Goal: Task Accomplishment & Management: Manage account settings

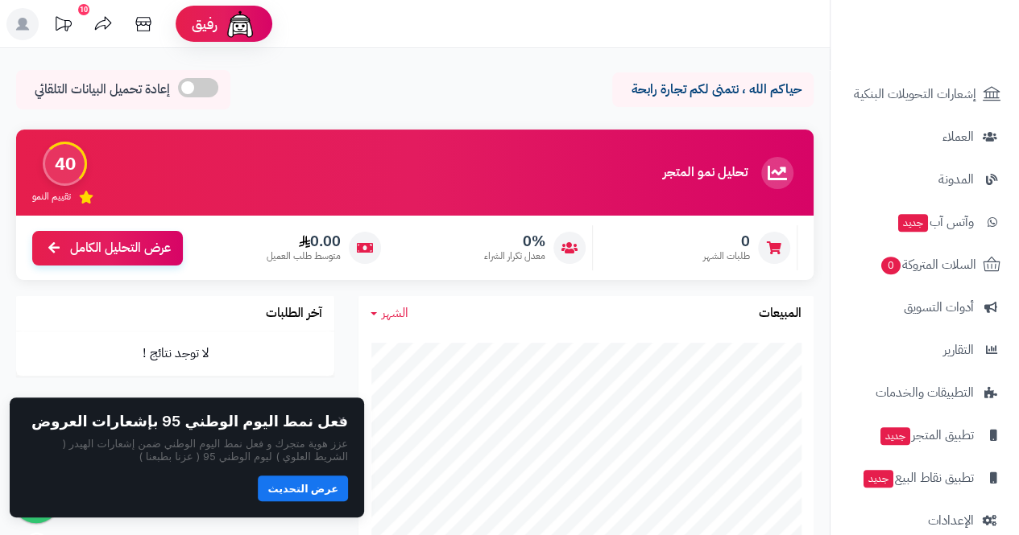
scroll to position [243, 0]
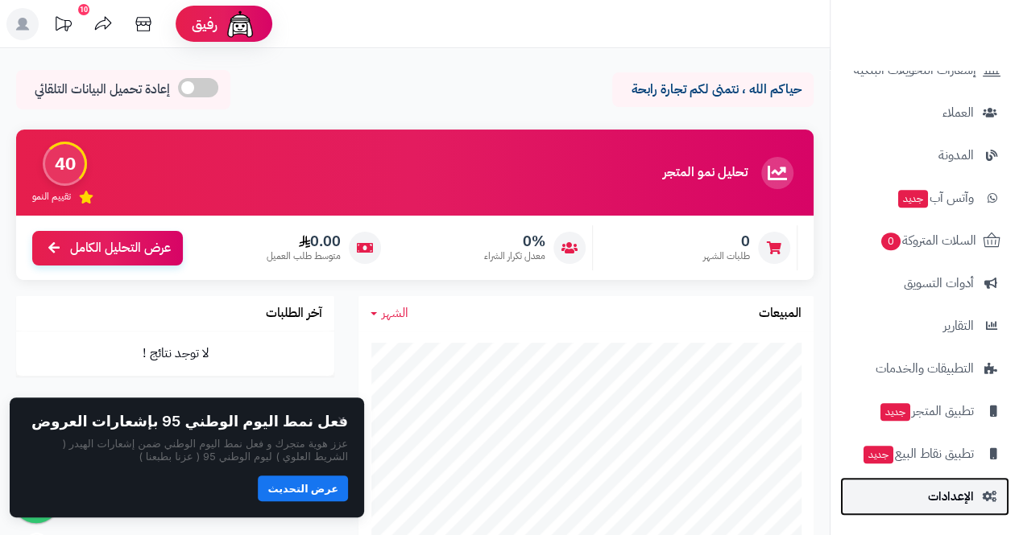
click at [971, 496] on span "الإعدادات" at bounding box center [951, 497] width 46 height 23
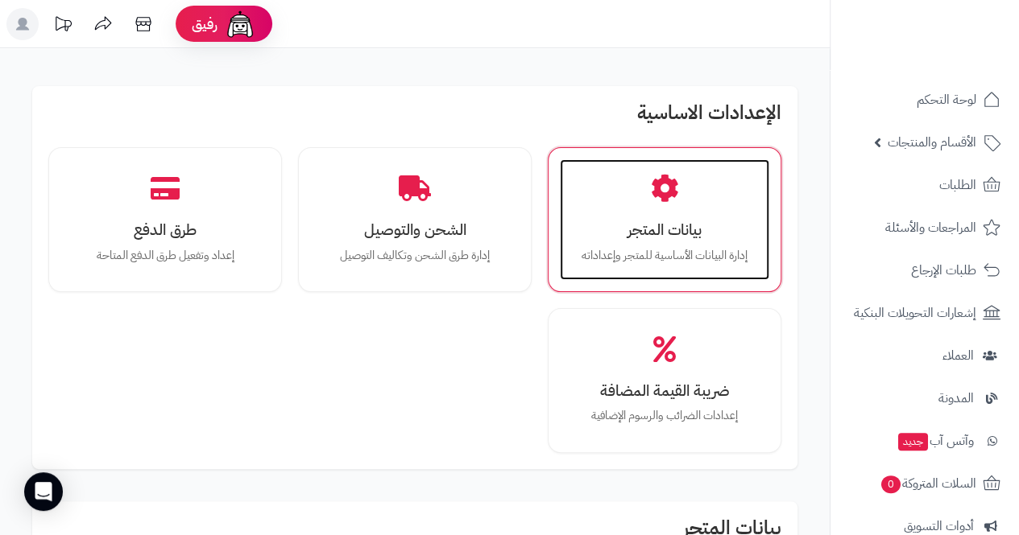
click at [678, 210] on div "بيانات المتجر إدارة البيانات الأساسية للمتجر وإعداداته" at bounding box center [664, 219] width 209 height 121
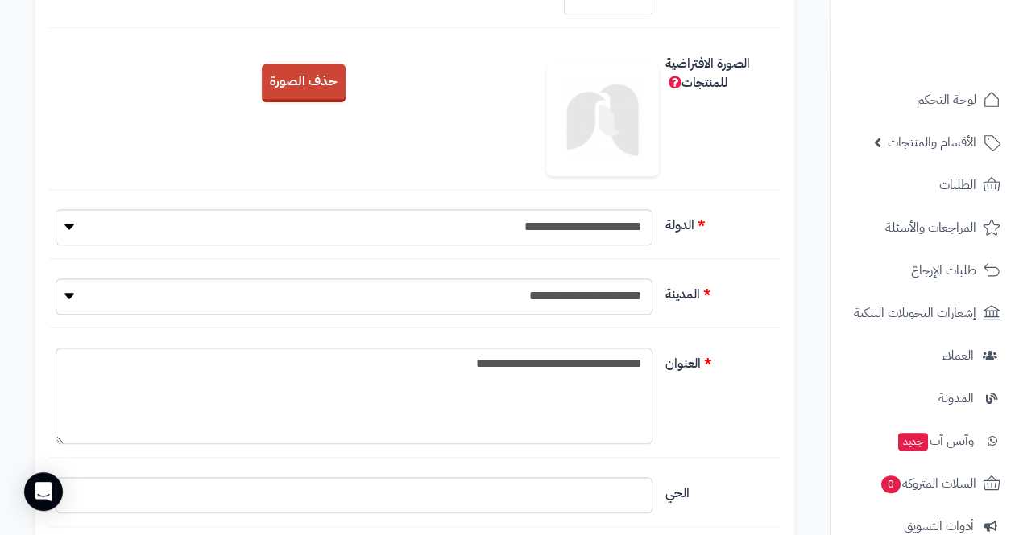
scroll to position [490, 0]
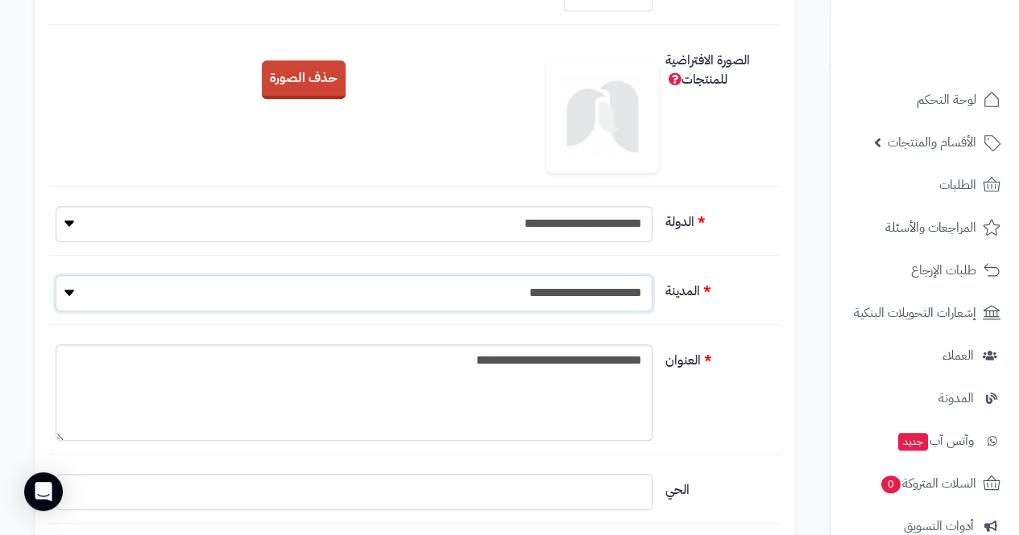
click at [391, 293] on select "**********" at bounding box center [354, 293] width 597 height 36
select select "***"
click at [56, 275] on select "**********" at bounding box center [354, 293] width 597 height 36
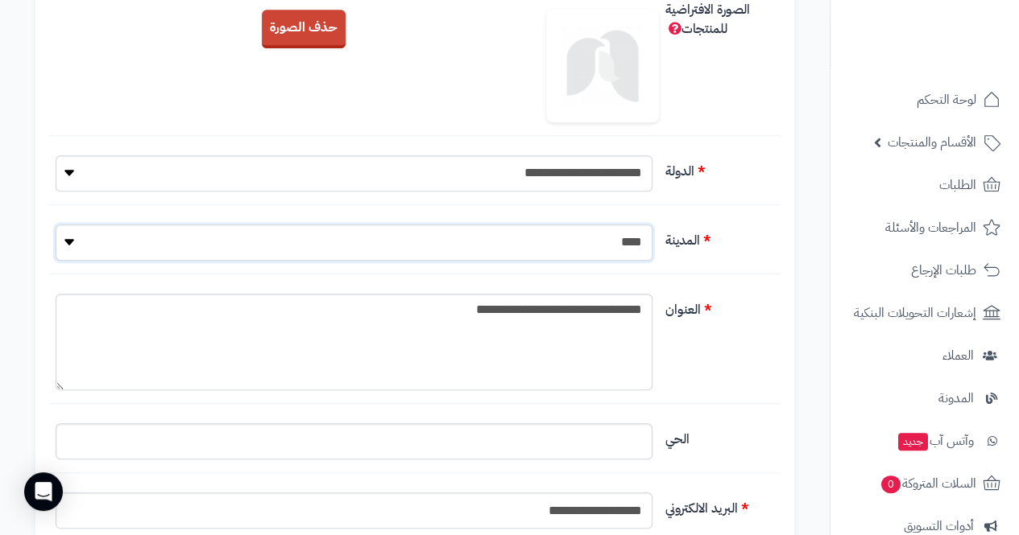
scroll to position [541, 0]
click at [472, 314] on textarea "**********" at bounding box center [354, 341] width 596 height 97
type textarea "**********"
click at [618, 446] on input "البريد الالكتروني" at bounding box center [354, 441] width 597 height 36
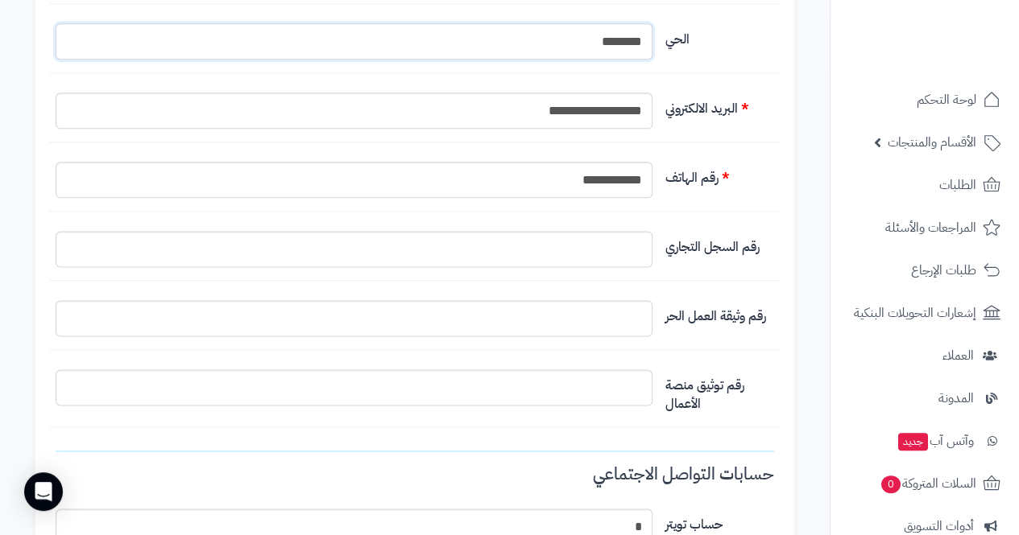
scroll to position [942, 0]
type input "********"
click at [617, 253] on input "التخطيط الافتراضي" at bounding box center [354, 247] width 597 height 36
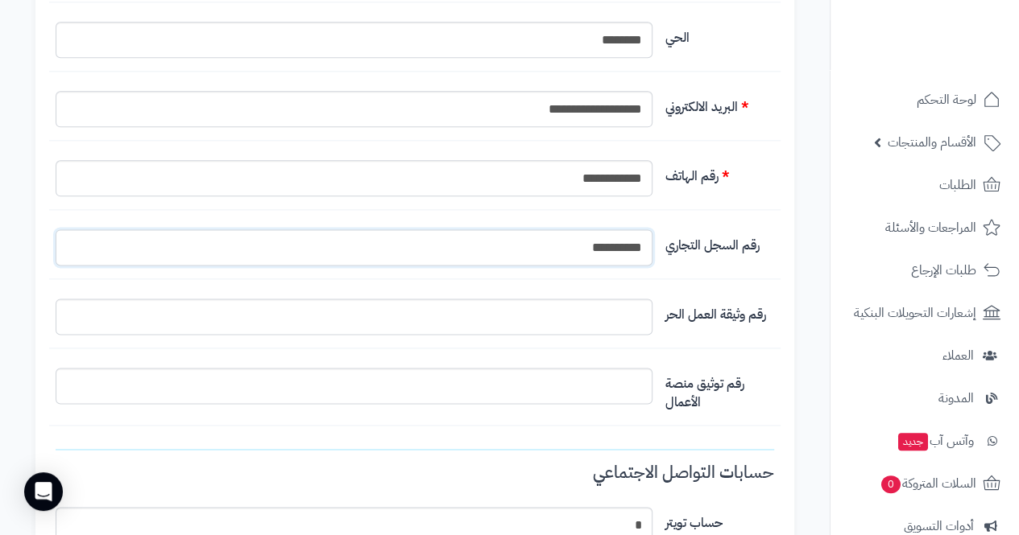
type input "**********"
click at [734, 344] on div "**********" at bounding box center [414, 334] width 759 height 2237
click at [630, 320] on input "التخطيط الافتراضي" at bounding box center [354, 317] width 597 height 36
click at [632, 391] on input "التخطيط الافتراضي" at bounding box center [354, 386] width 597 height 36
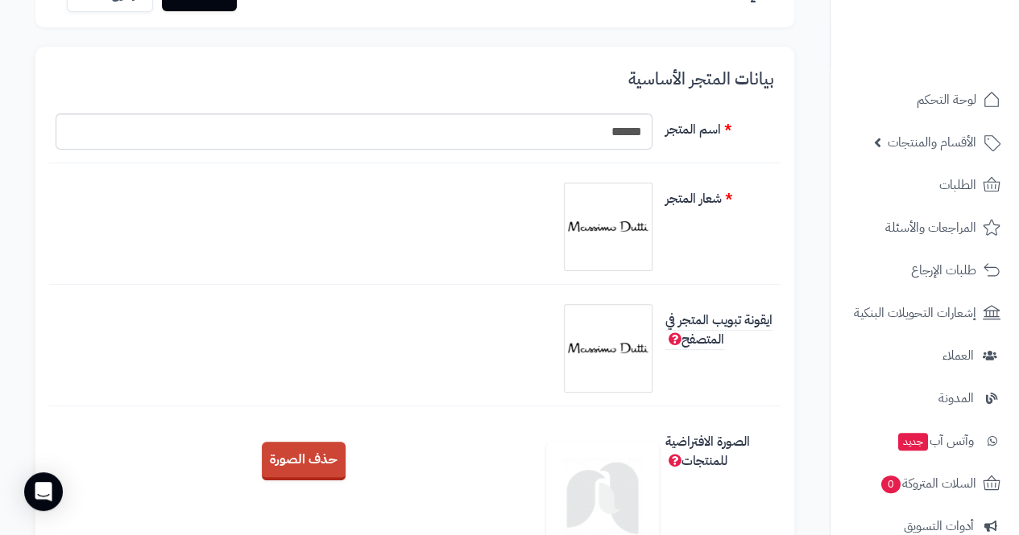
scroll to position [0, 0]
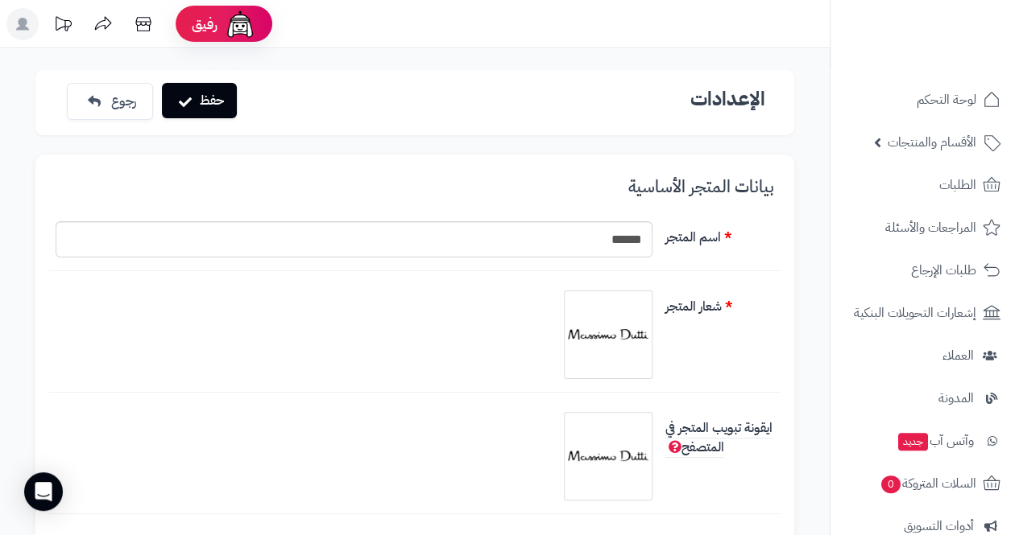
type input "**********"
click at [217, 114] on button "حفظ" at bounding box center [199, 100] width 75 height 35
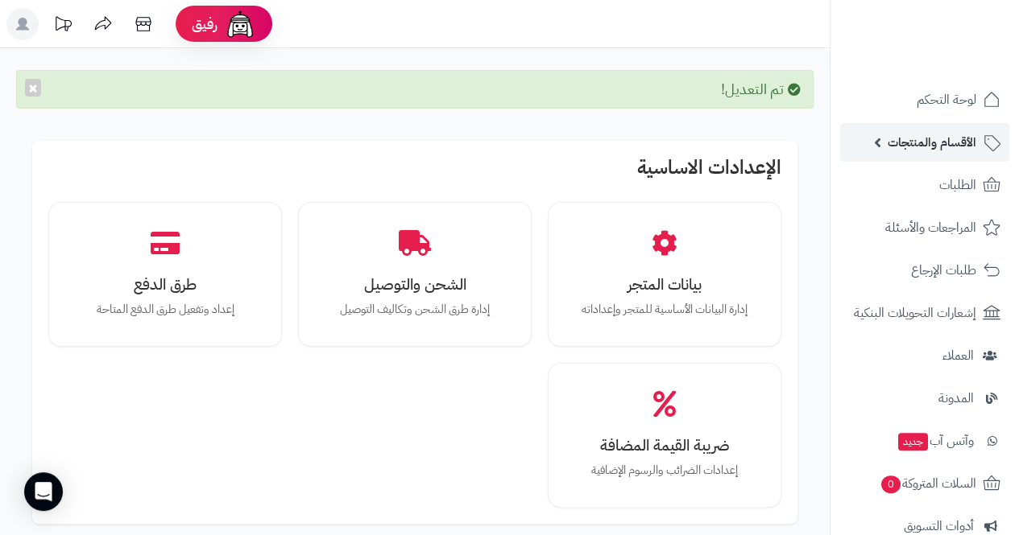
click at [958, 145] on span "الأقسام والمنتجات" at bounding box center [931, 142] width 89 height 23
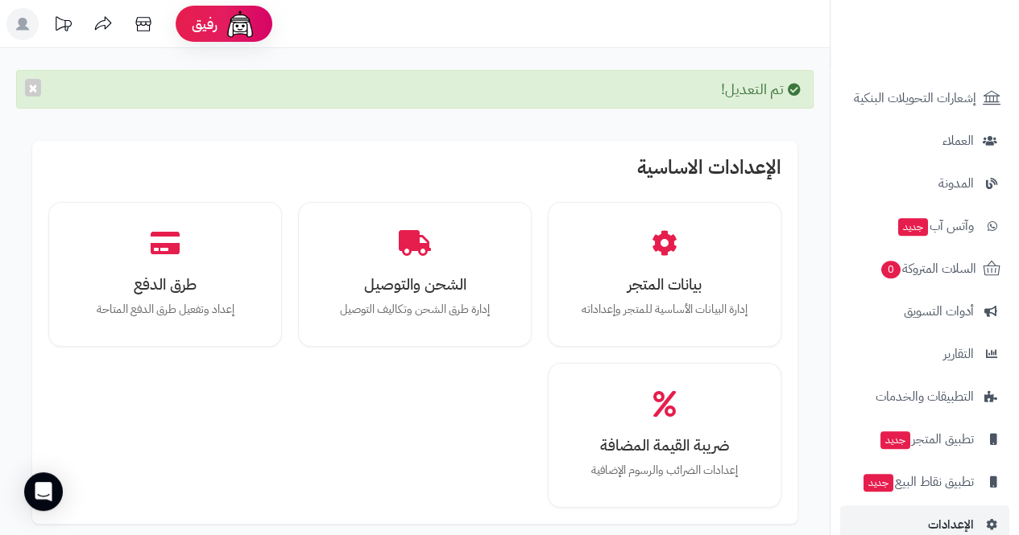
scroll to position [478, 0]
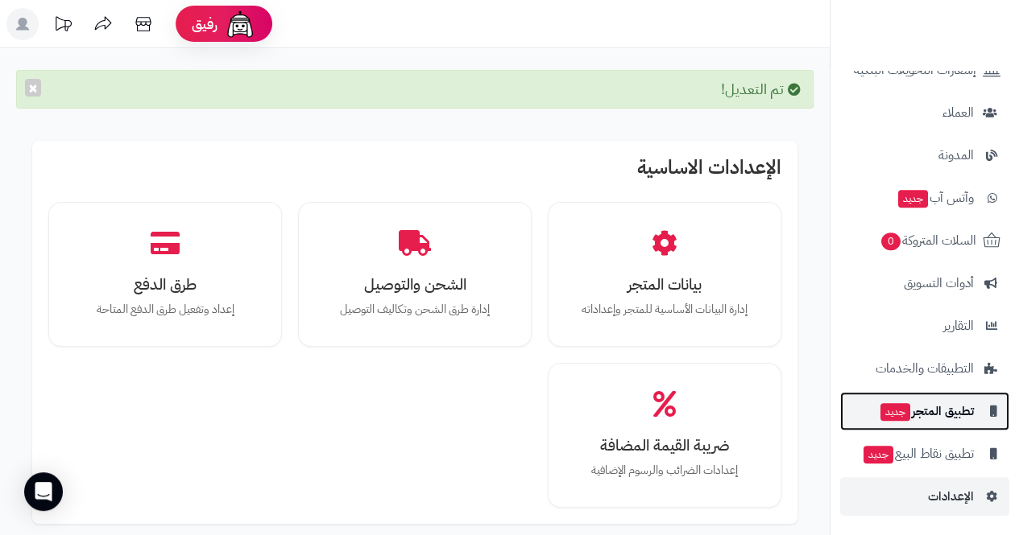
click span "تطبيق المتجر جديد"
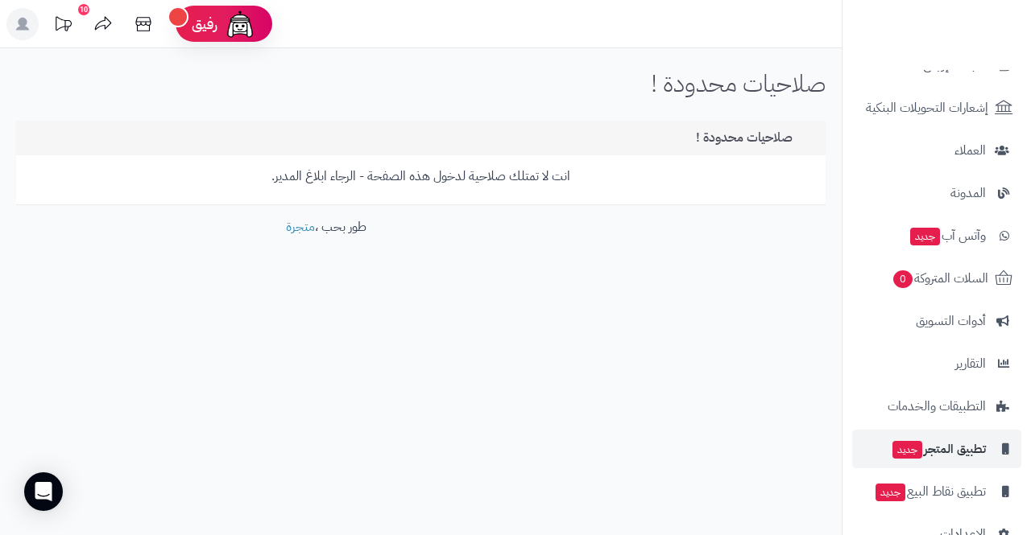
scroll to position [243, 0]
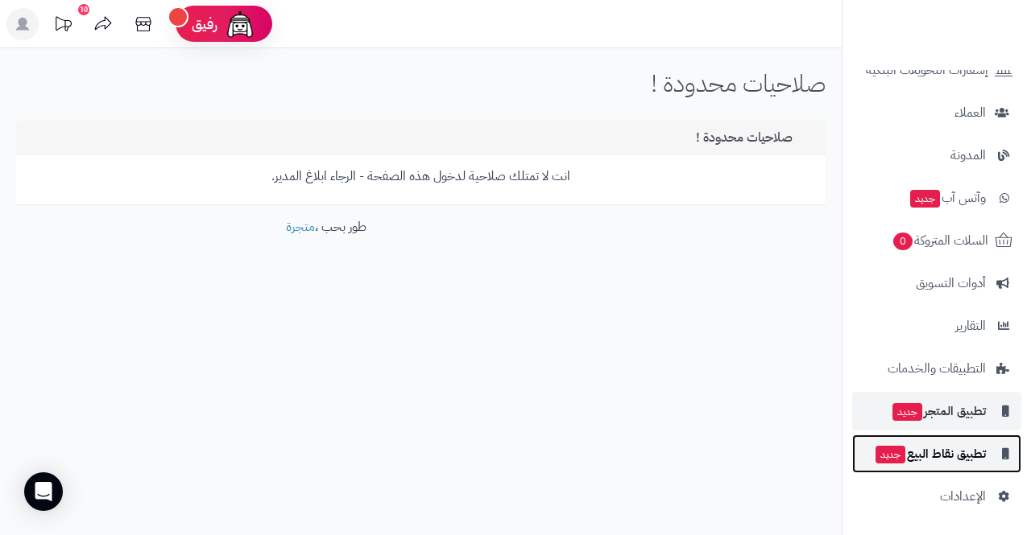
click at [948, 453] on span "تطبيق نقاط البيع جديد" at bounding box center [930, 454] width 112 height 23
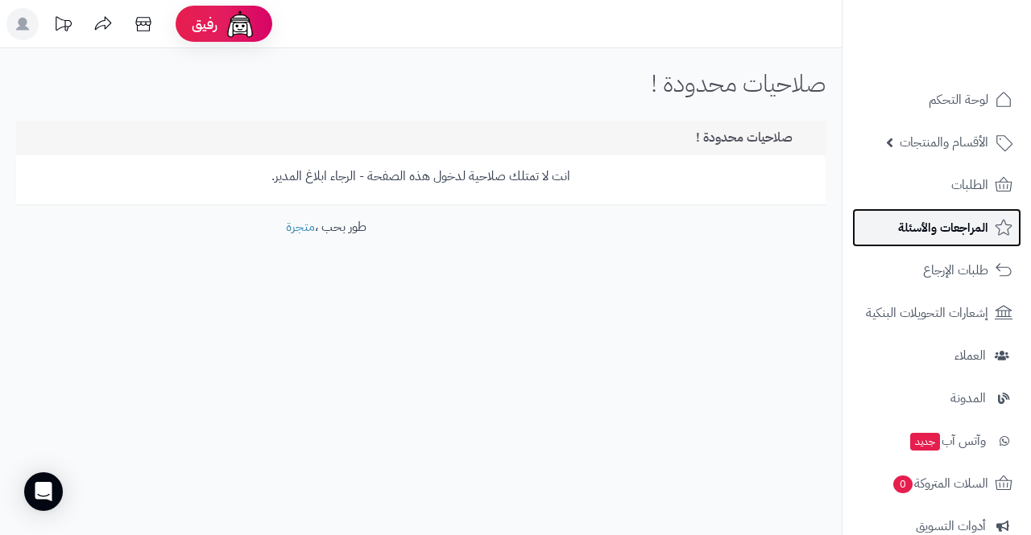
click at [975, 212] on link "المراجعات والأسئلة" at bounding box center [936, 228] width 169 height 39
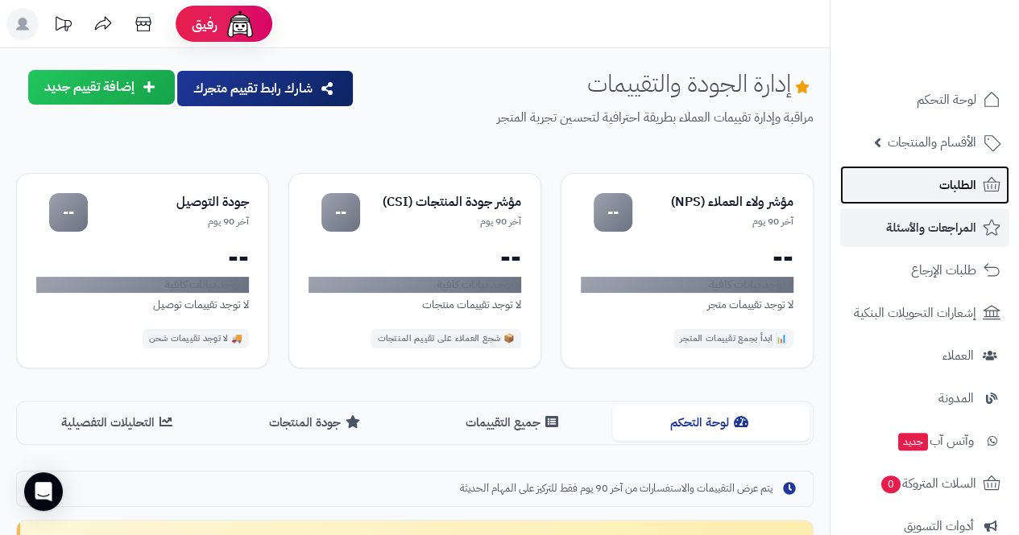
click at [970, 190] on span "الطلبات" at bounding box center [957, 185] width 37 height 23
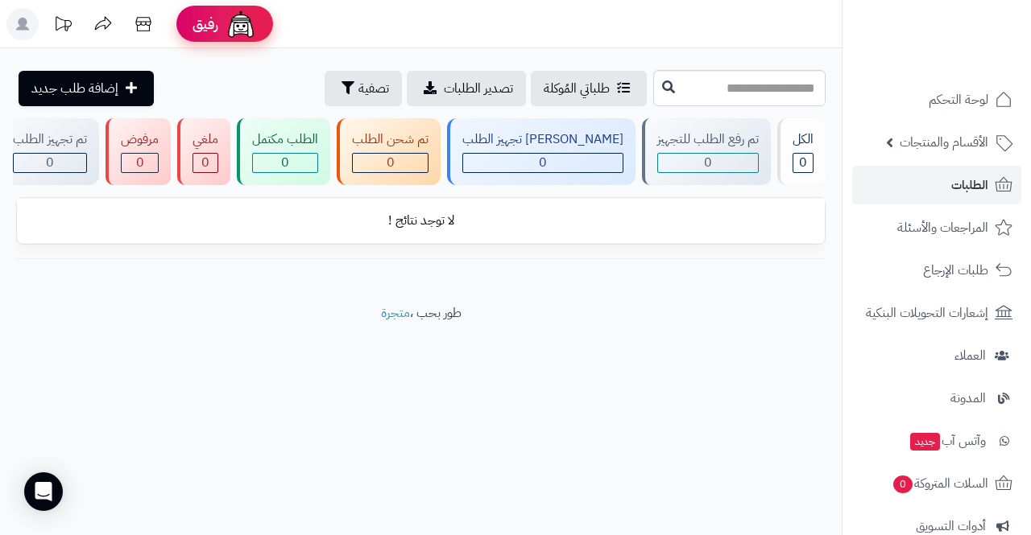
click at [217, 32] on span "رفيق" at bounding box center [205, 23] width 26 height 19
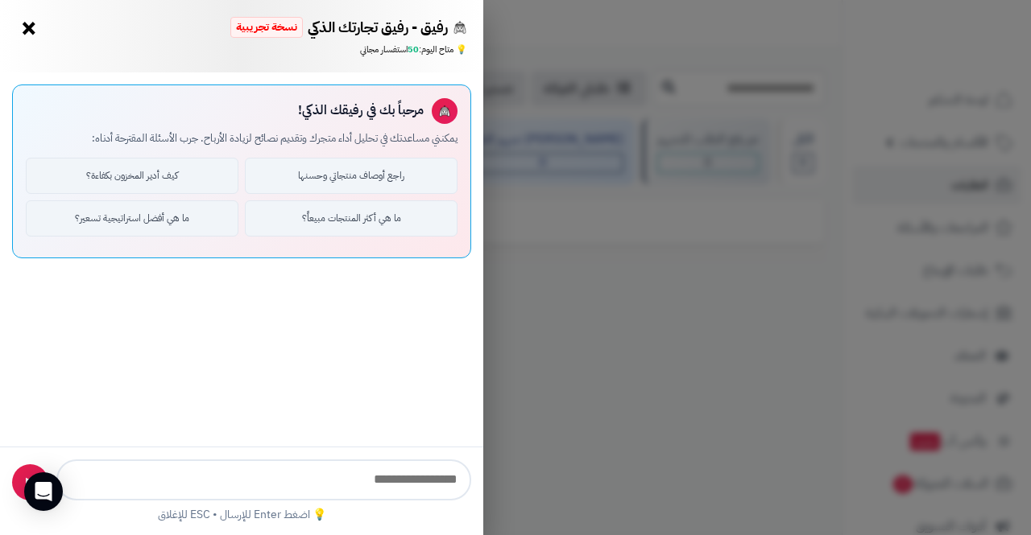
click at [23, 32] on button "×" at bounding box center [29, 28] width 26 height 26
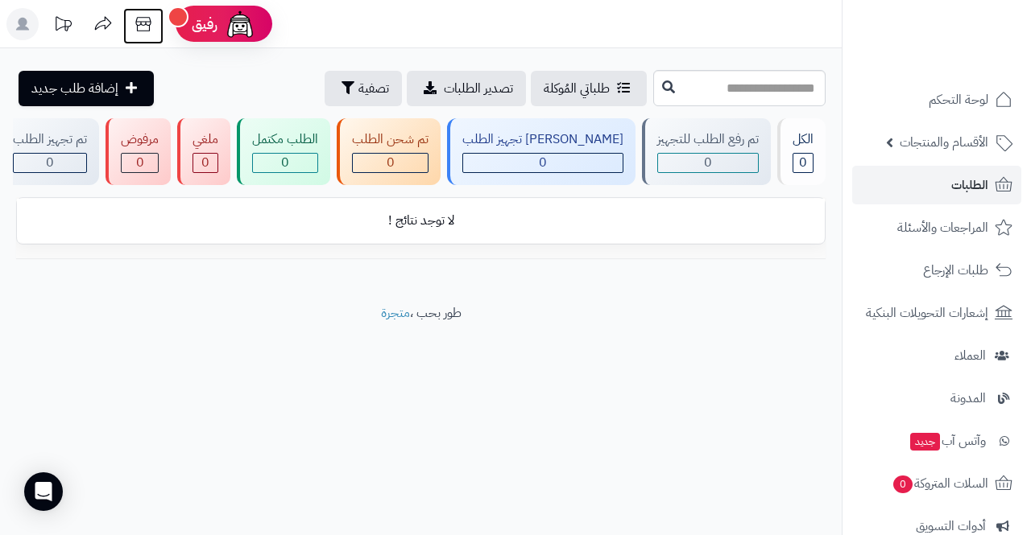
click at [140, 33] on icon at bounding box center [143, 24] width 32 height 32
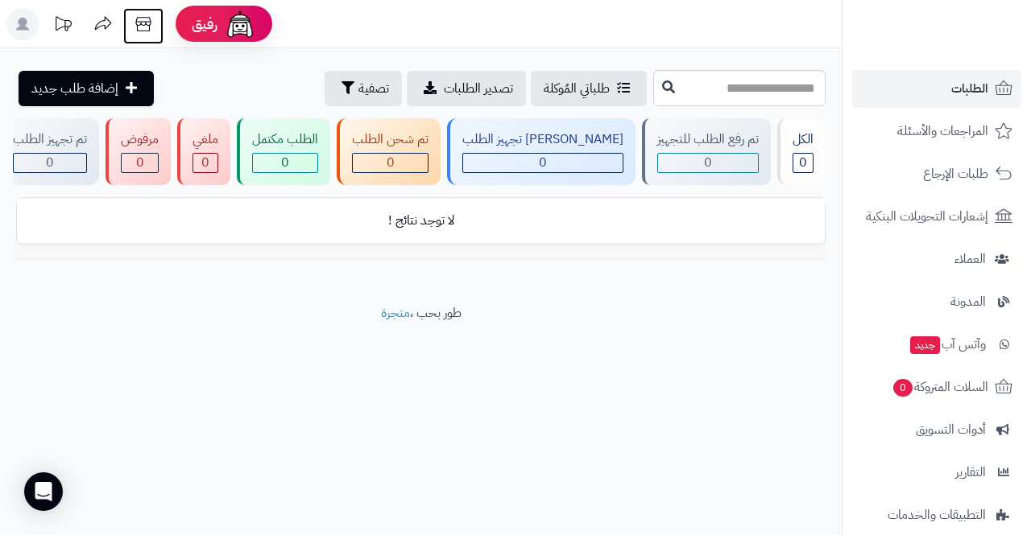
scroll to position [243, 0]
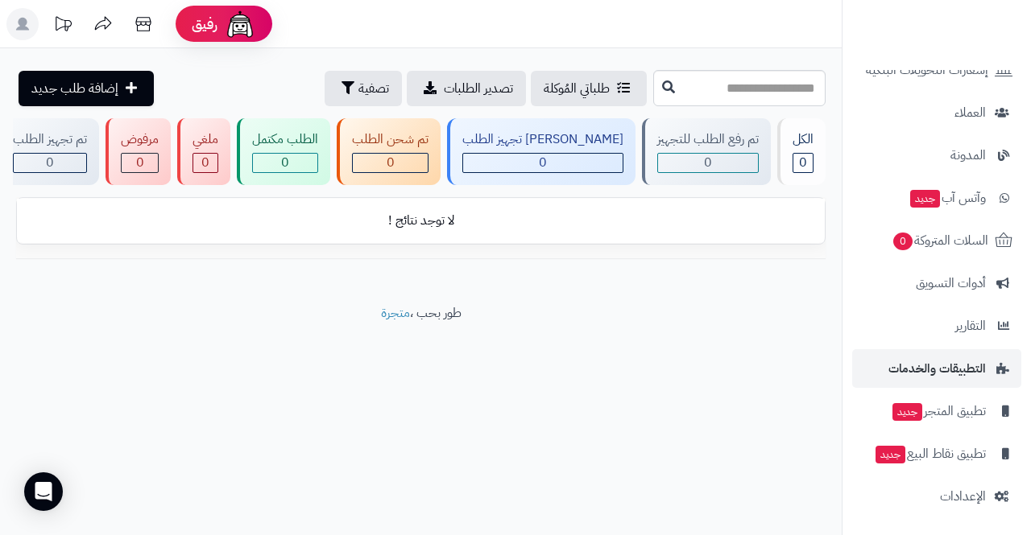
click at [974, 366] on span "التطبيقات والخدمات" at bounding box center [936, 369] width 97 height 23
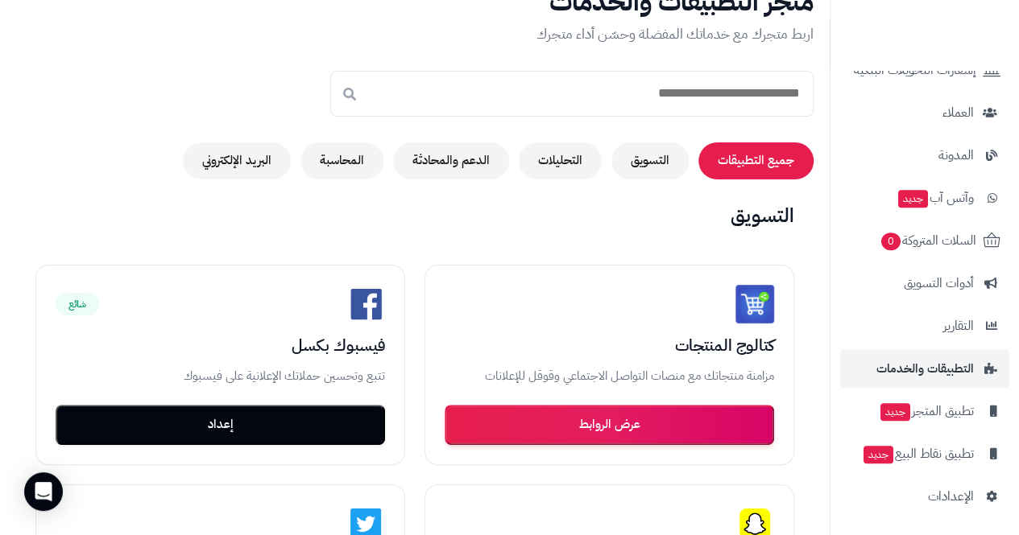
scroll to position [97, 0]
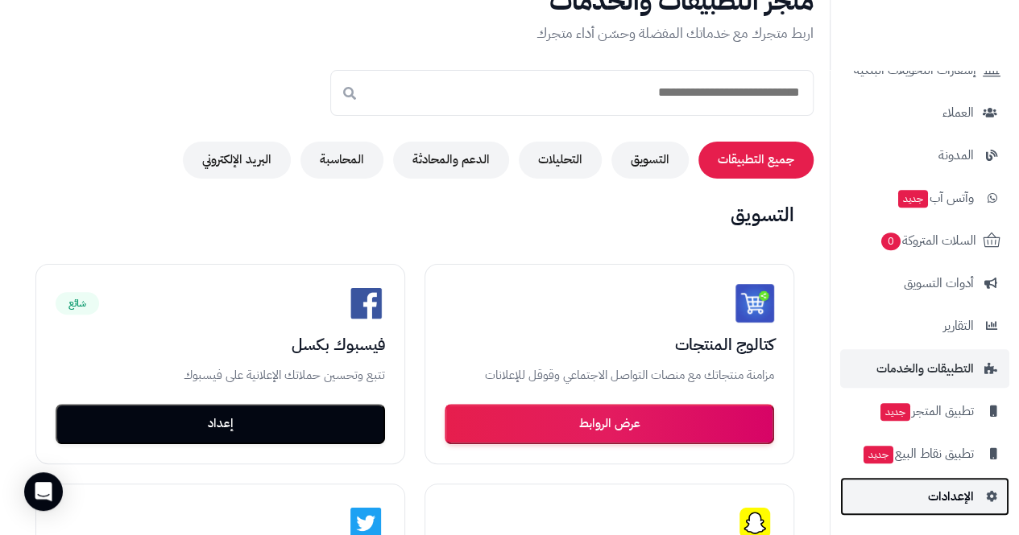
click at [968, 494] on span "الإعدادات" at bounding box center [951, 497] width 46 height 23
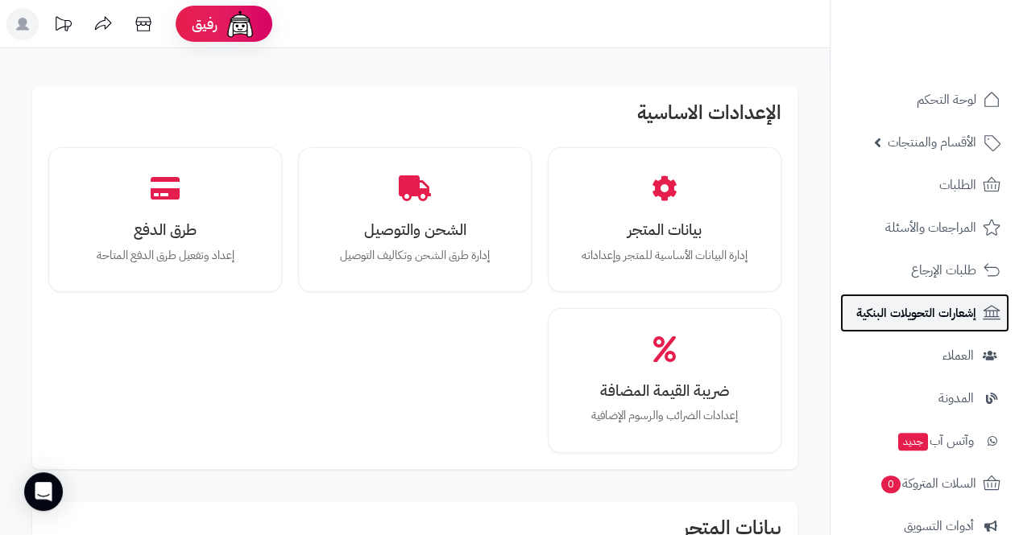
click at [963, 316] on span "إشعارات التحويلات البنكية" at bounding box center [916, 313] width 120 height 23
click at [963, 317] on span "إشعارات التحويلات البنكية" at bounding box center [916, 313] width 120 height 23
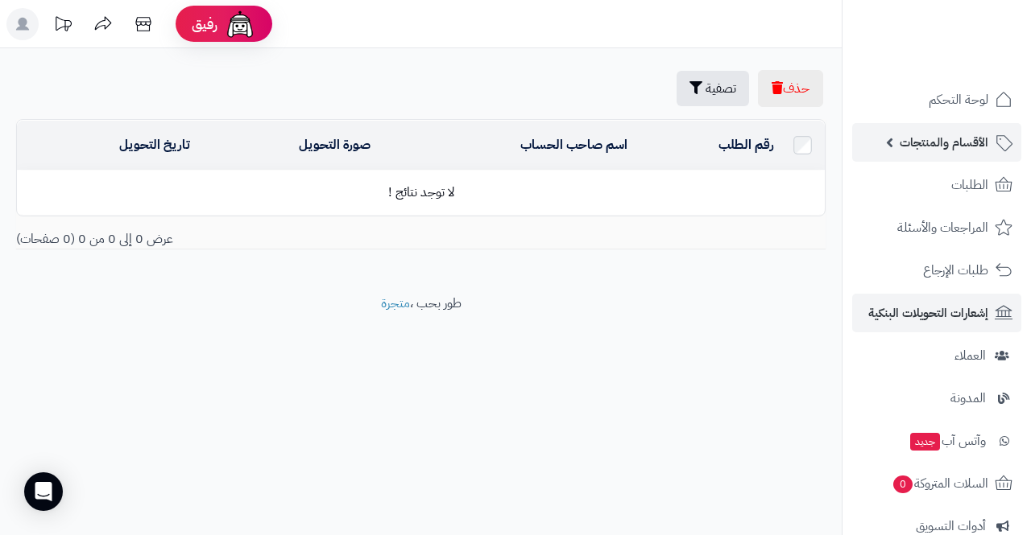
click at [963, 147] on span "الأقسام والمنتجات" at bounding box center [943, 142] width 89 height 23
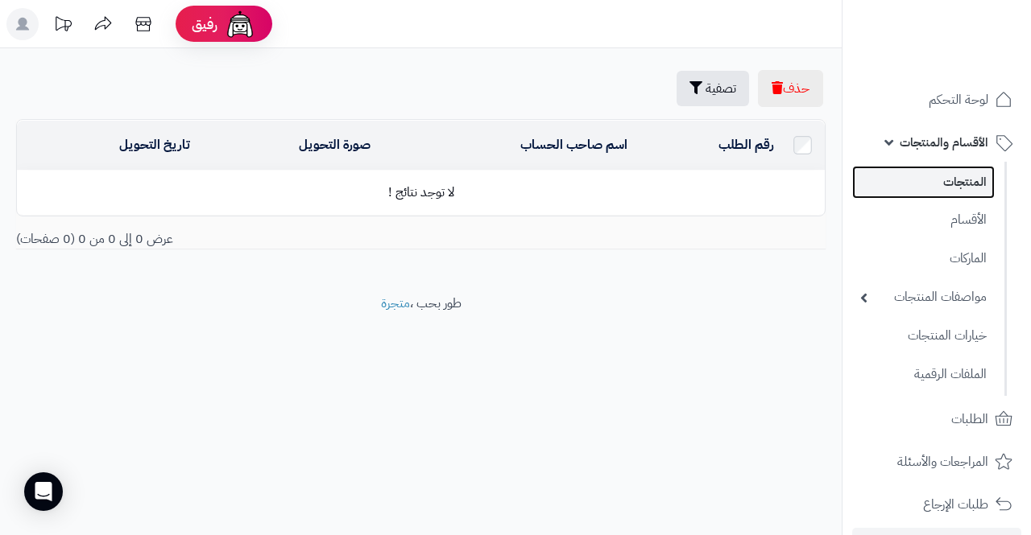
click at [981, 192] on link "المنتجات" at bounding box center [923, 182] width 143 height 33
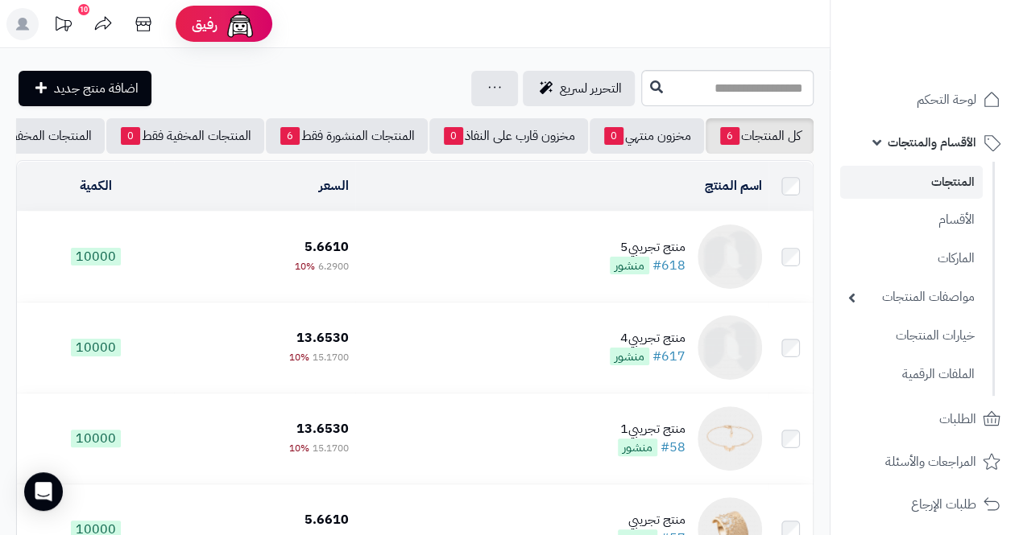
click at [944, 143] on span "الأقسام والمنتجات" at bounding box center [931, 142] width 89 height 23
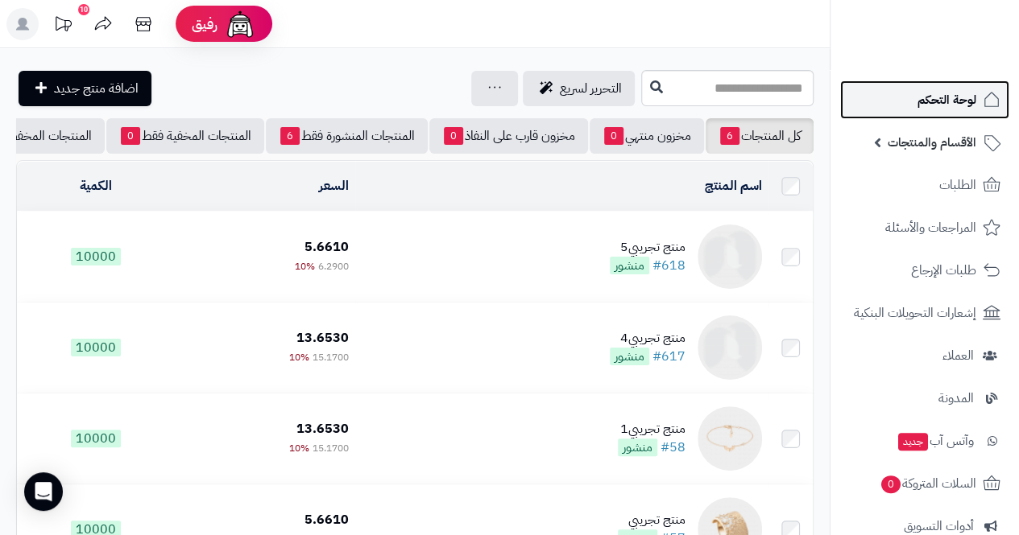
click at [956, 105] on span "لوحة التحكم" at bounding box center [946, 100] width 59 height 23
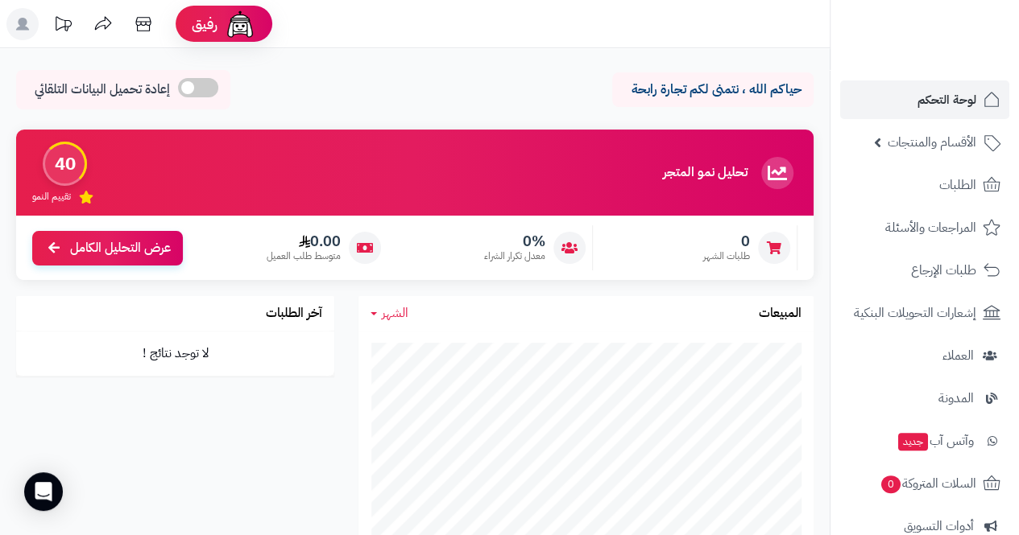
click at [19, 34] on rect at bounding box center [22, 24] width 32 height 32
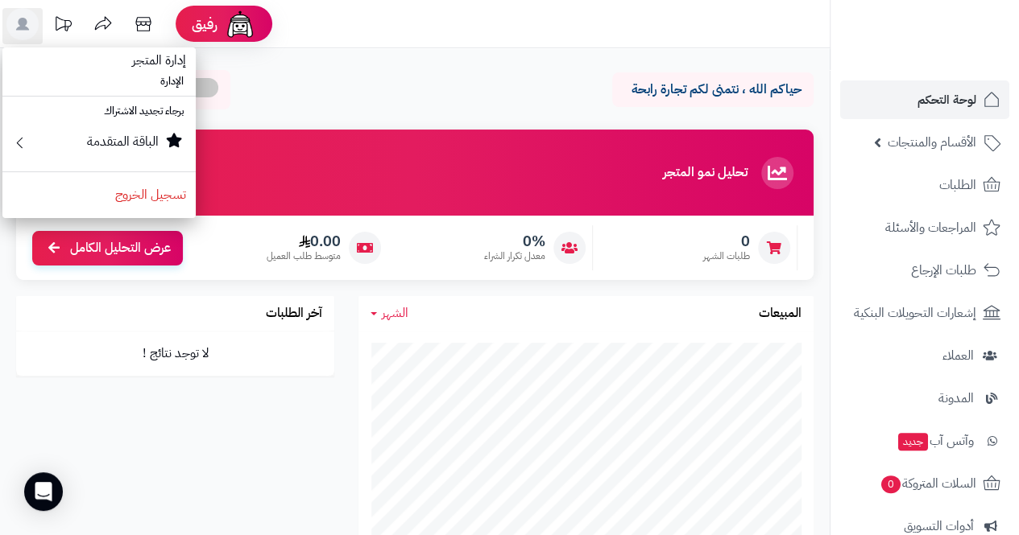
click at [150, 77] on span "إدارة المتجر" at bounding box center [158, 60] width 73 height 39
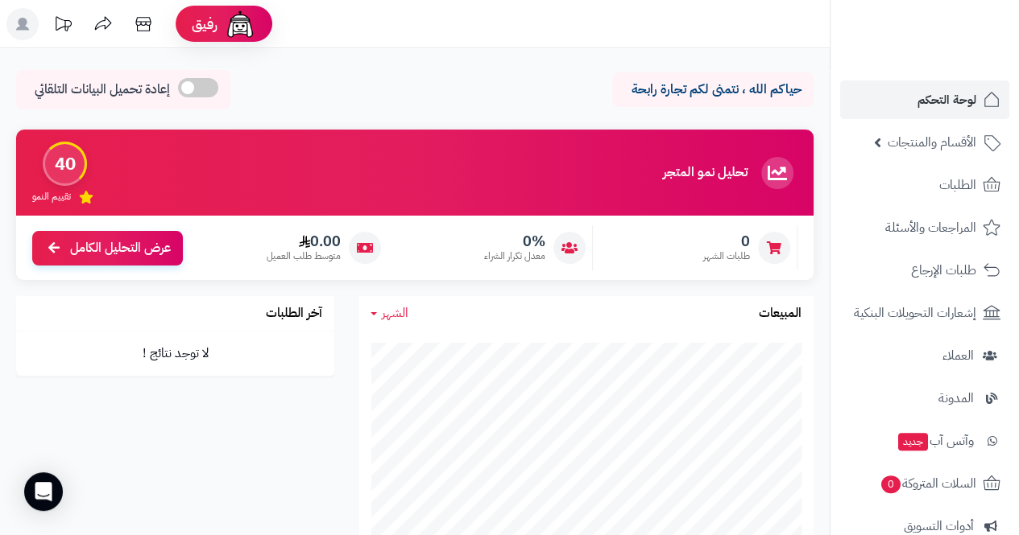
click at [16, 29] on icon at bounding box center [22, 24] width 13 height 13
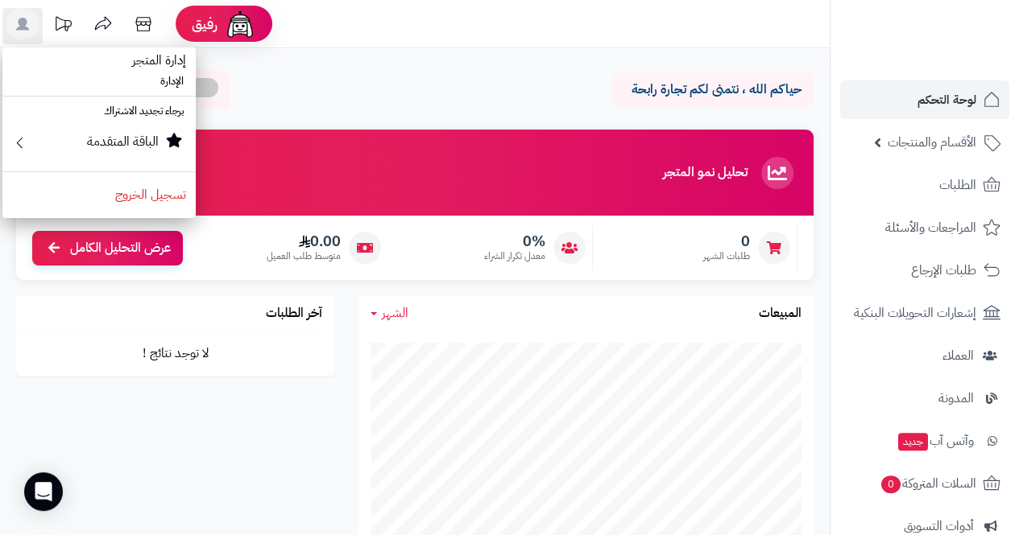
click at [169, 83] on li "الإدارة" at bounding box center [98, 81] width 193 height 23
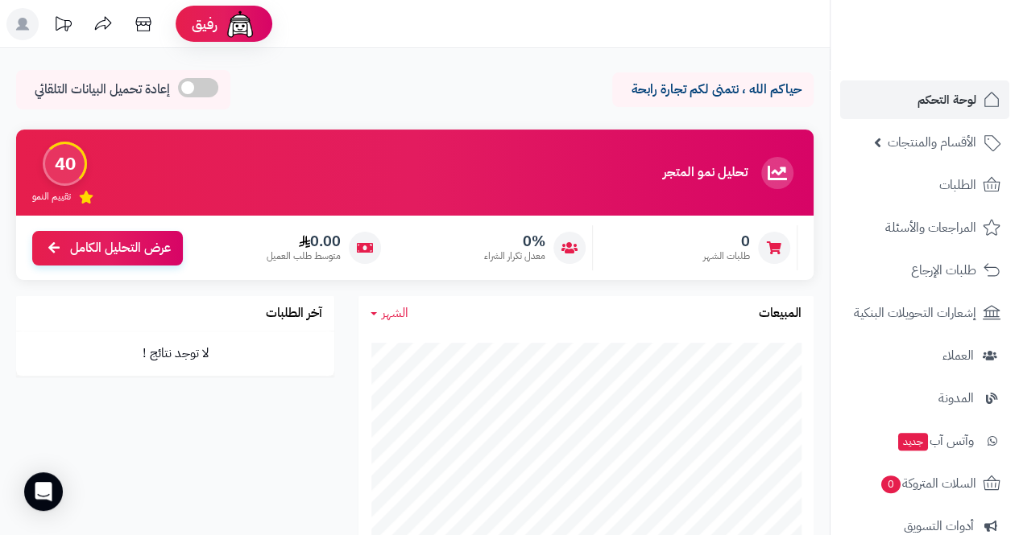
click at [16, 32] on rect at bounding box center [22, 24] width 32 height 32
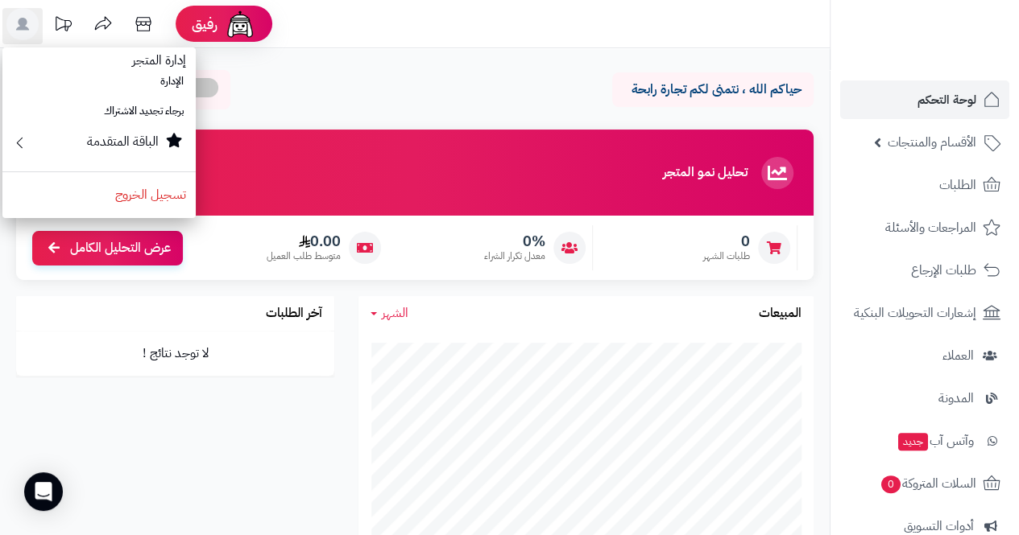
click at [174, 97] on li at bounding box center [98, 96] width 193 height 1
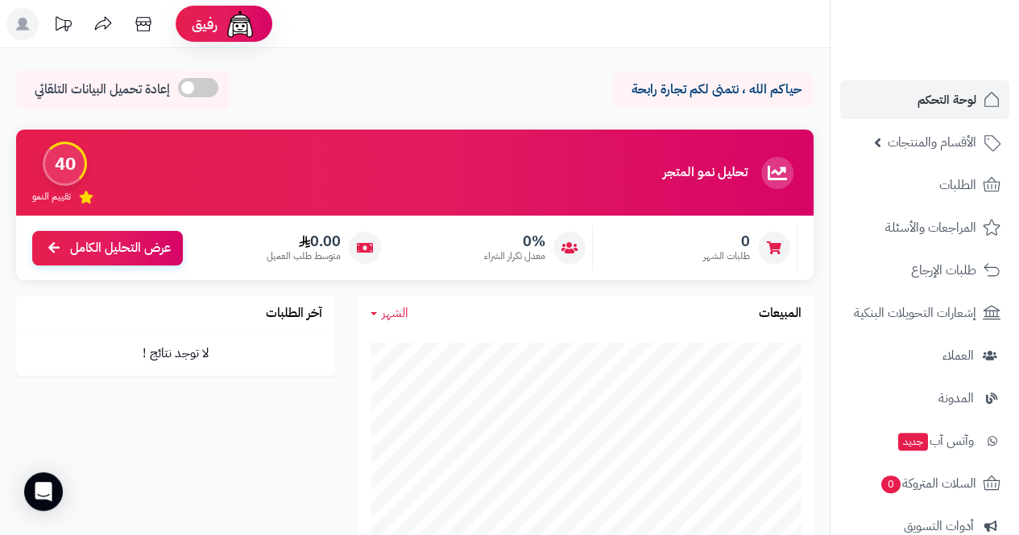
click at [24, 32] on rect at bounding box center [22, 24] width 32 height 32
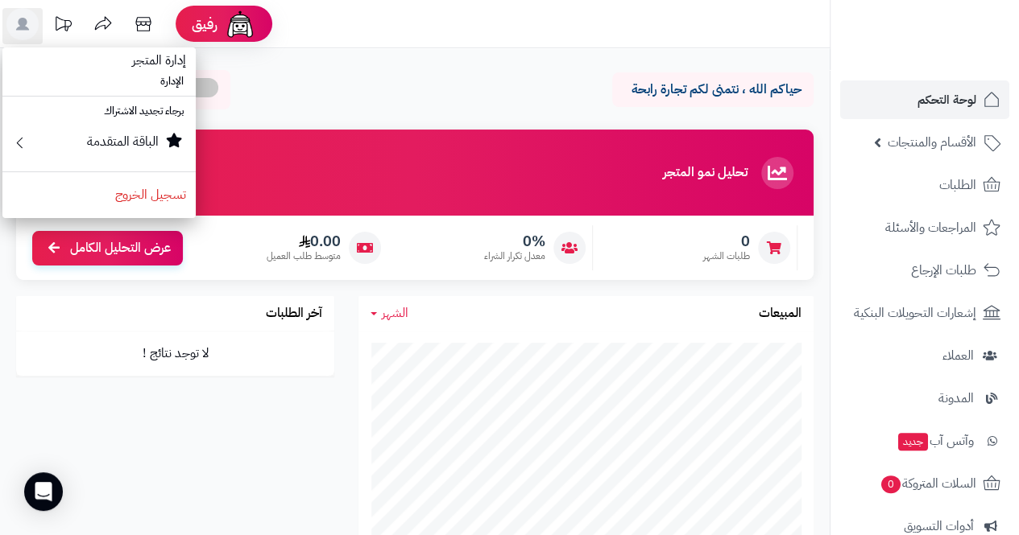
click at [155, 66] on span "إدارة المتجر" at bounding box center [158, 60] width 73 height 39
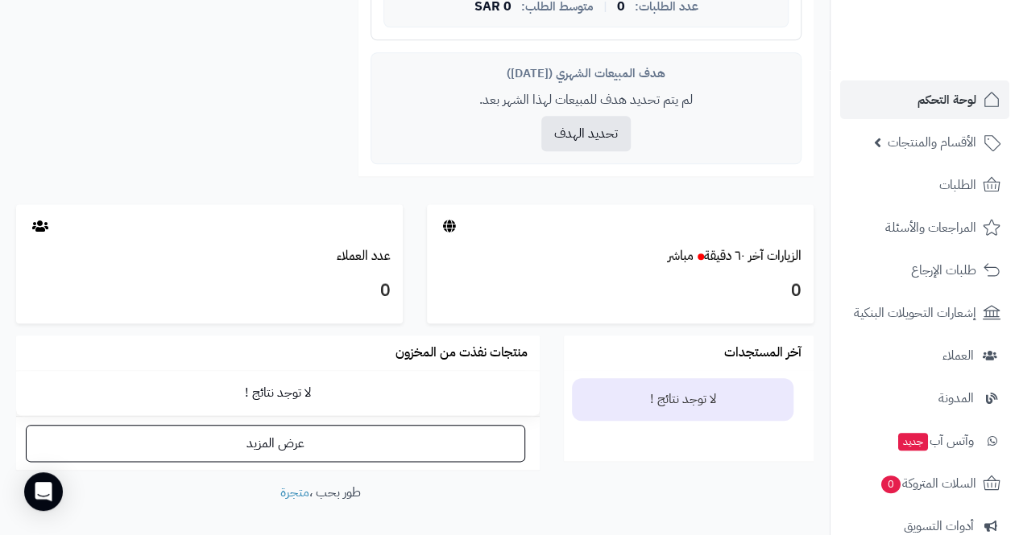
scroll to position [763, 0]
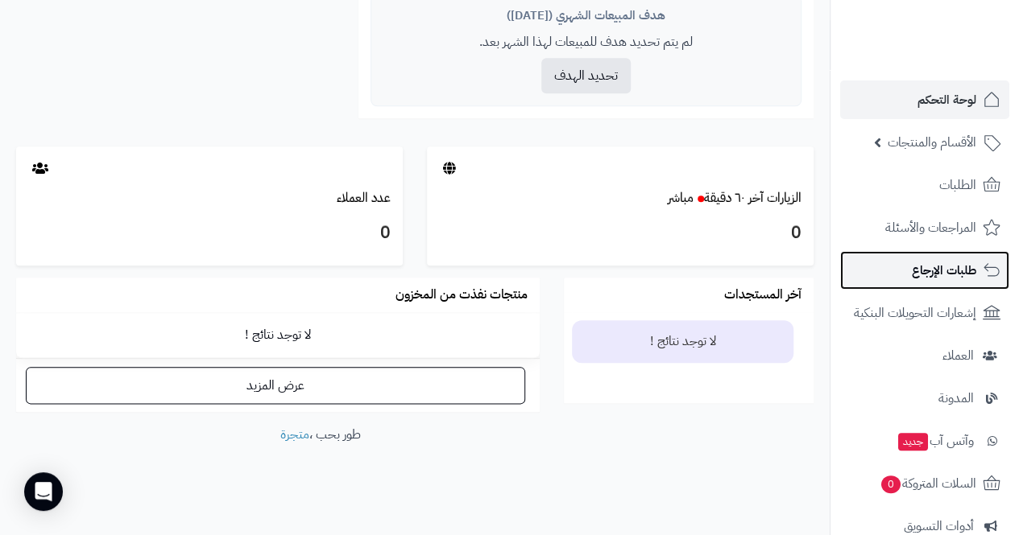
click at [957, 279] on span "طلبات الإرجاع" at bounding box center [944, 270] width 64 height 23
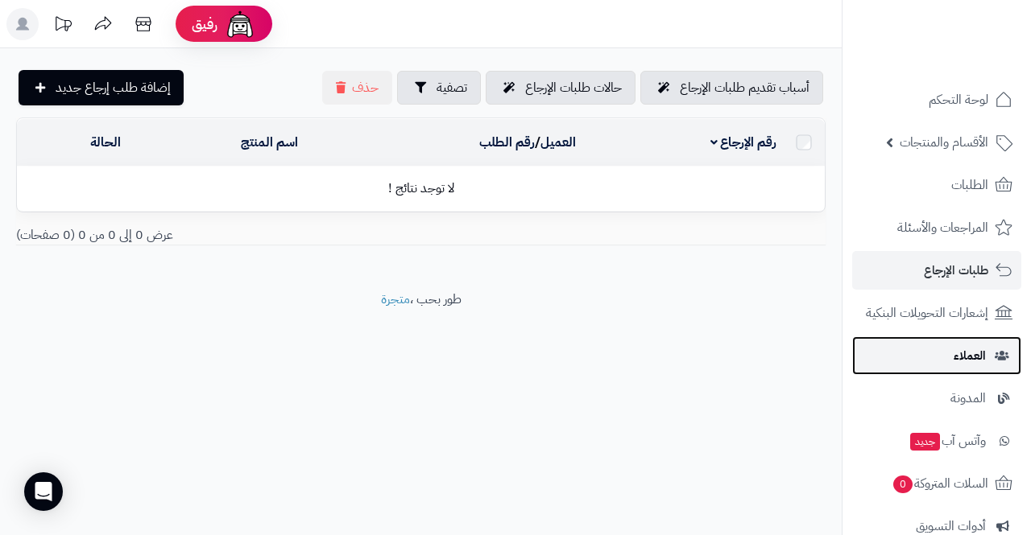
click at [955, 340] on link "العملاء" at bounding box center [936, 356] width 169 height 39
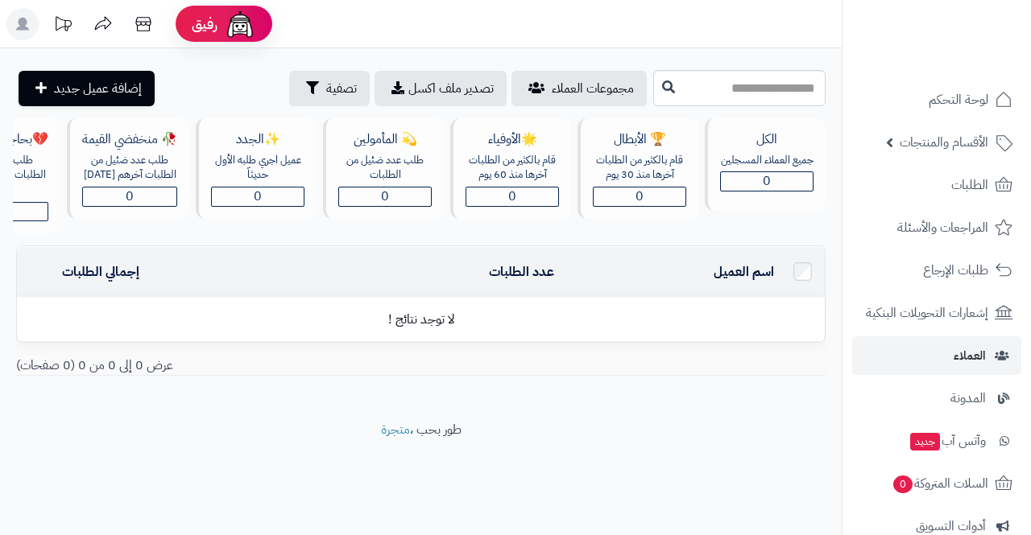
click at [31, 36] on rect at bounding box center [22, 24] width 32 height 32
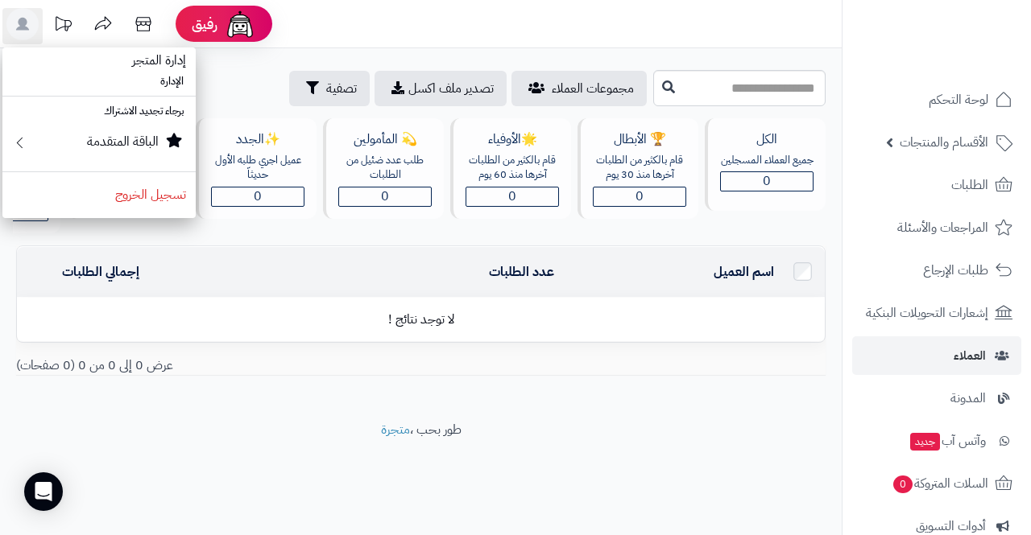
click at [172, 85] on li "الإدارة" at bounding box center [98, 81] width 193 height 23
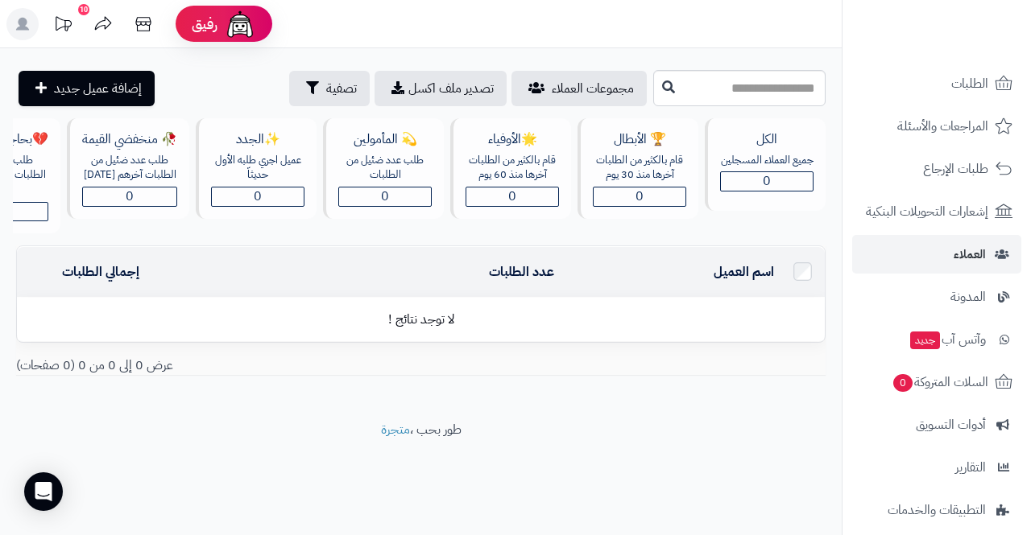
scroll to position [243, 0]
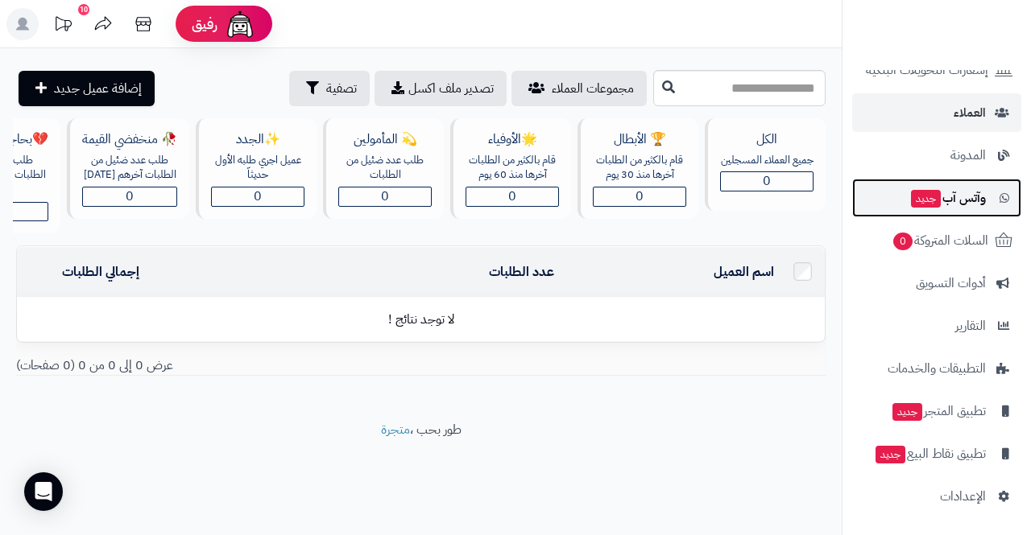
click at [974, 202] on span "وآتس آب جديد" at bounding box center [947, 198] width 76 height 23
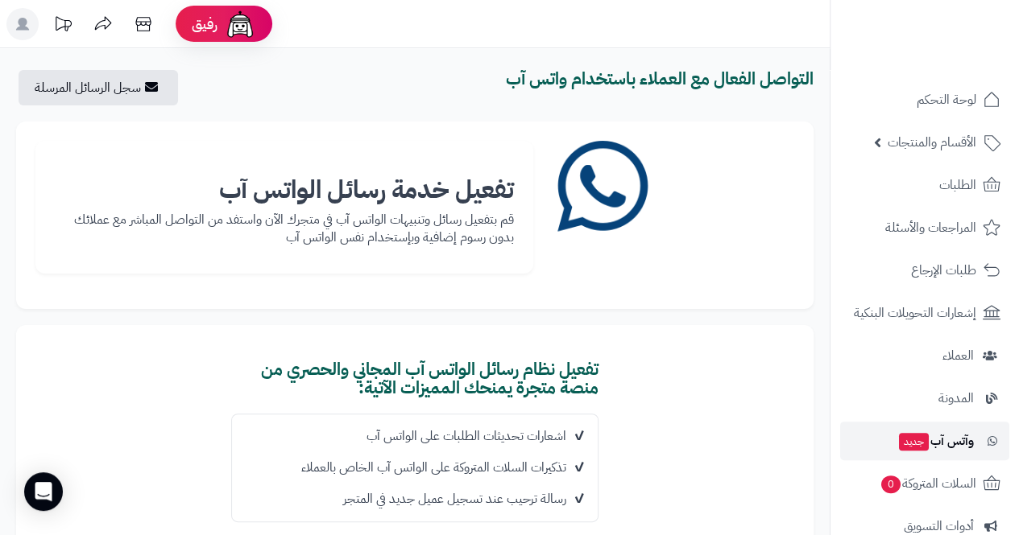
click span "وآتس آب جديد"
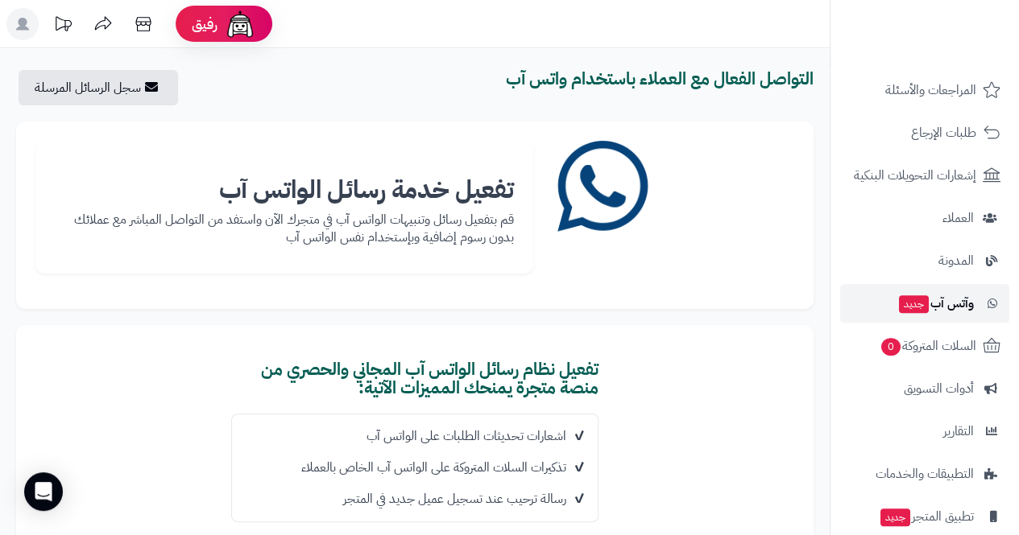
scroll to position [243, 0]
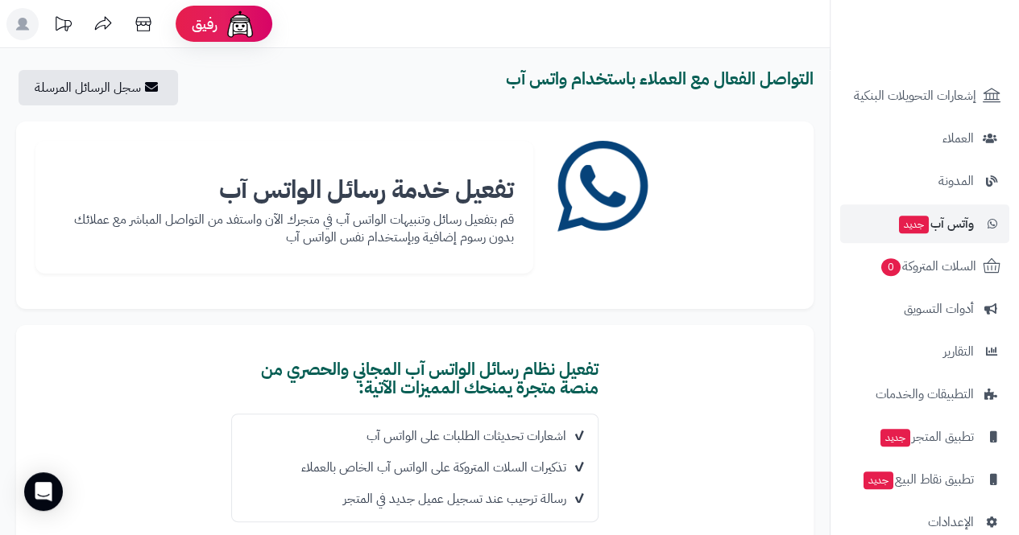
scroll to position [221, 0]
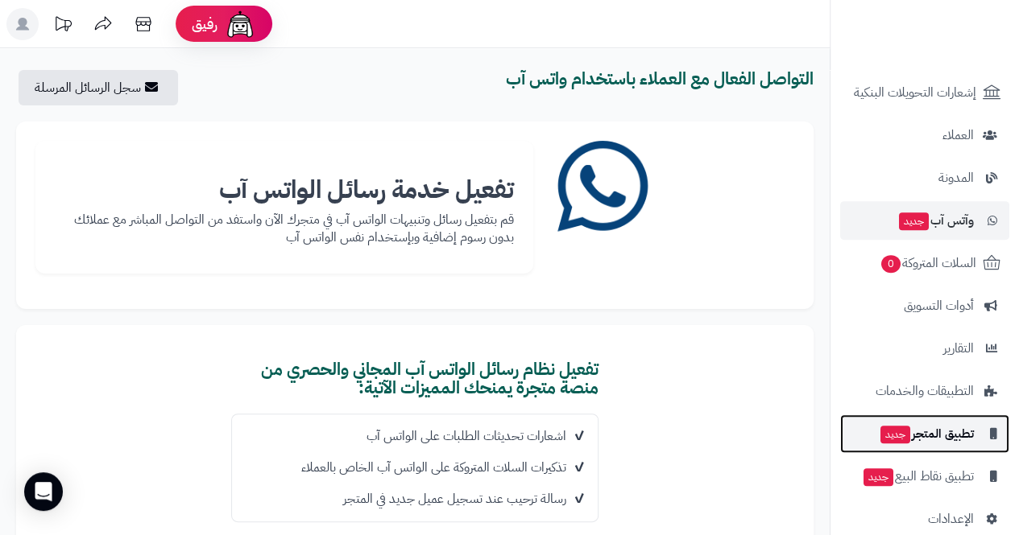
click at [955, 426] on span "تطبيق المتجر جديد" at bounding box center [926, 434] width 95 height 23
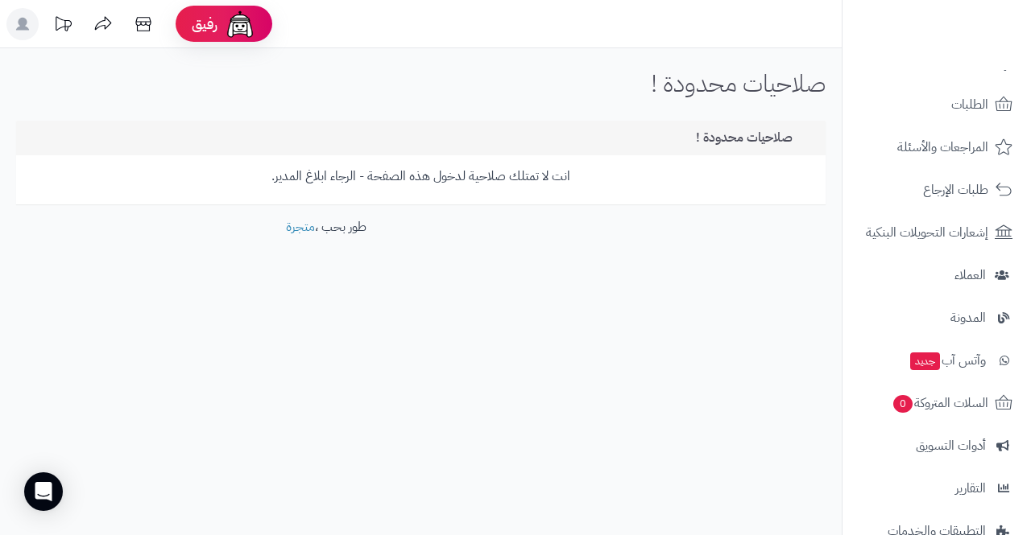
scroll to position [243, 0]
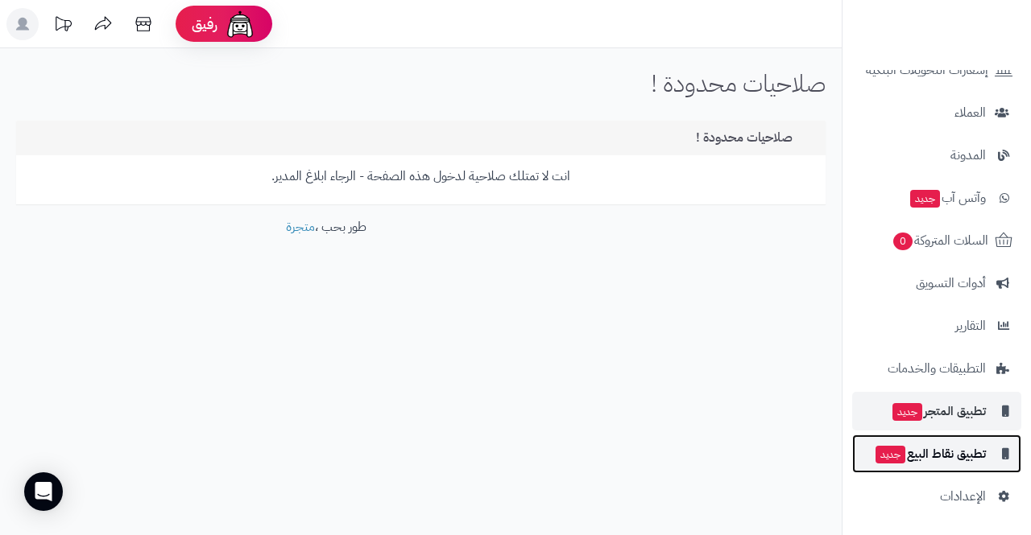
click at [970, 459] on span "تطبيق نقاط البيع جديد" at bounding box center [930, 454] width 112 height 23
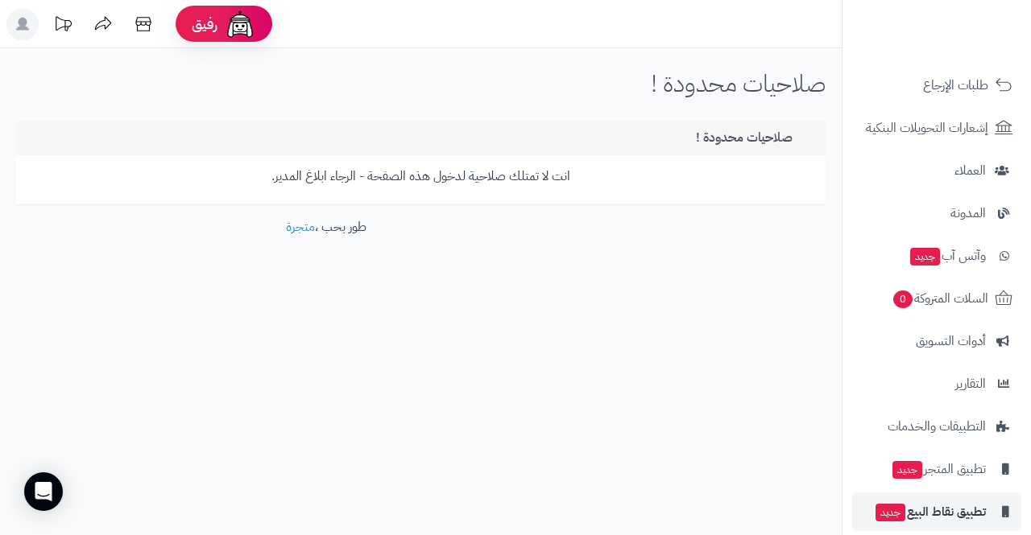
scroll to position [243, 0]
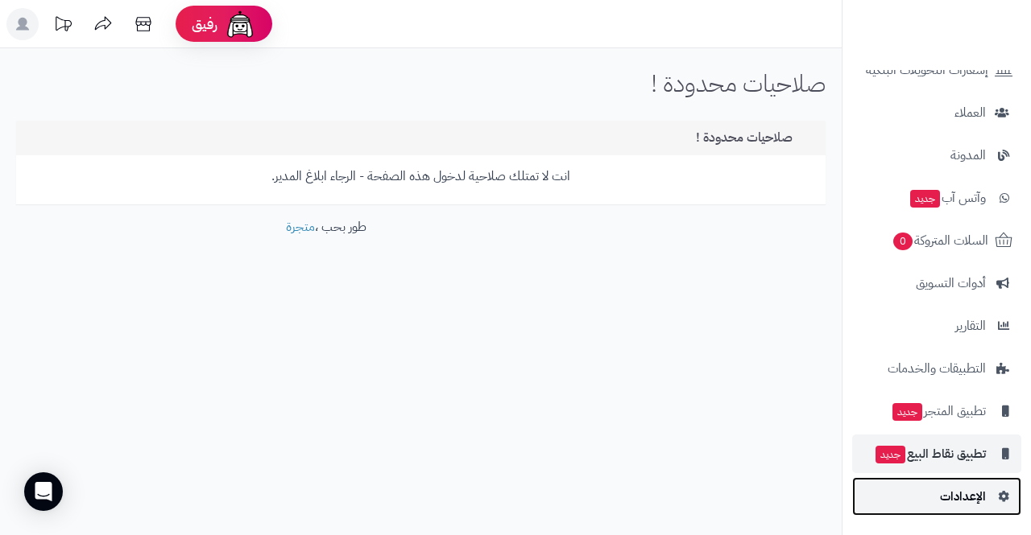
click at [981, 496] on span "الإعدادات" at bounding box center [963, 497] width 46 height 23
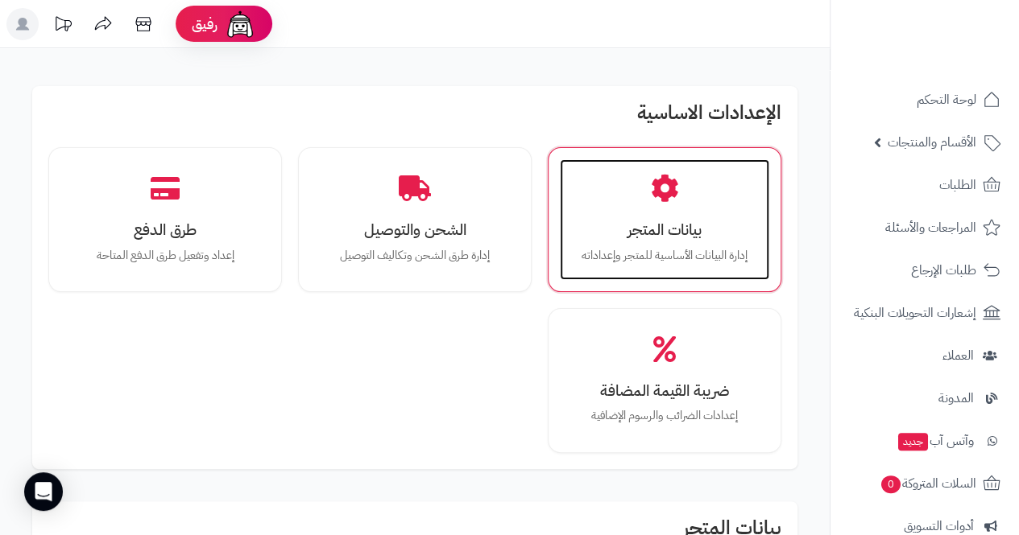
click at [700, 273] on div "بيانات المتجر إدارة البيانات الأساسية للمتجر وإعداداته" at bounding box center [664, 219] width 209 height 121
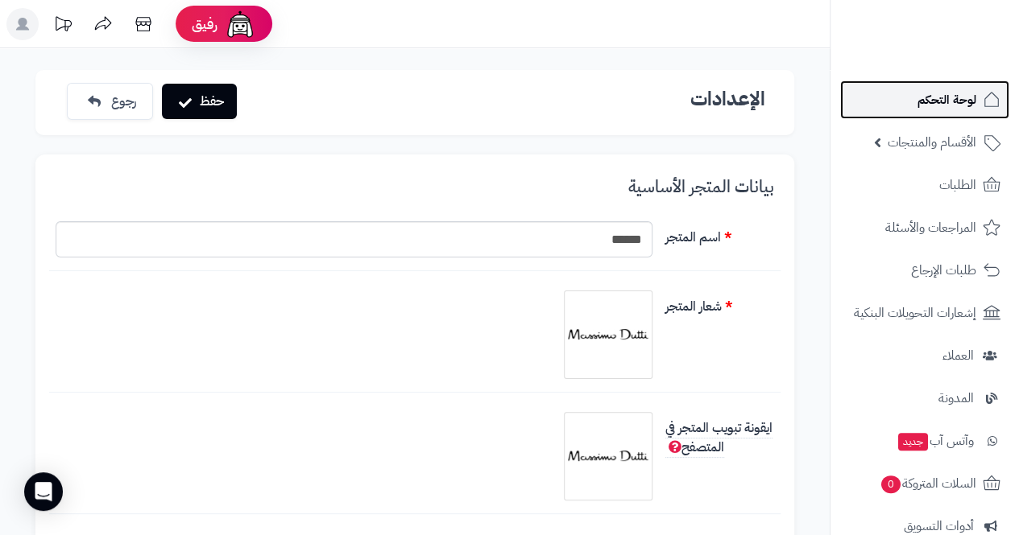
click at [965, 108] on span "لوحة التحكم" at bounding box center [946, 100] width 59 height 23
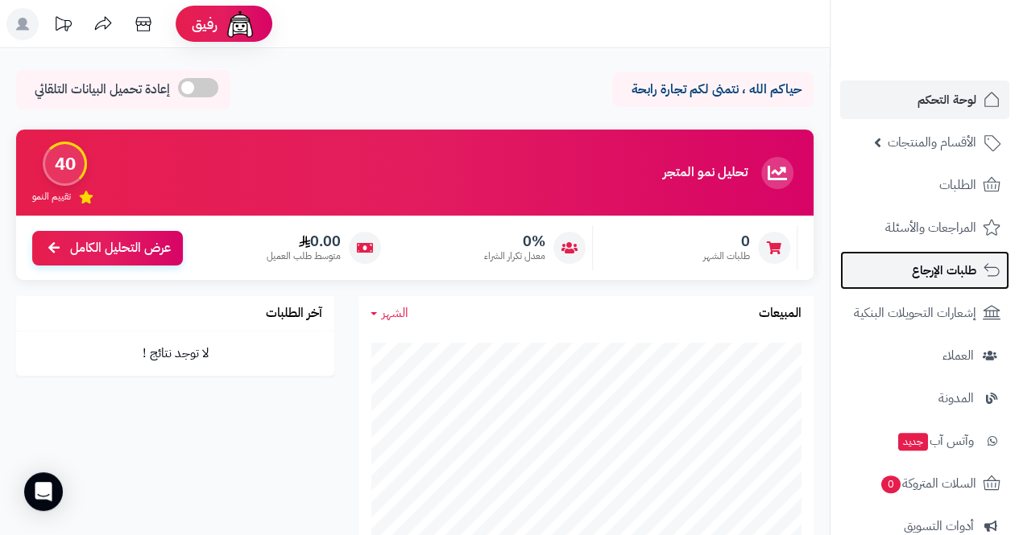
click at [949, 274] on span "طلبات الإرجاع" at bounding box center [944, 270] width 64 height 23
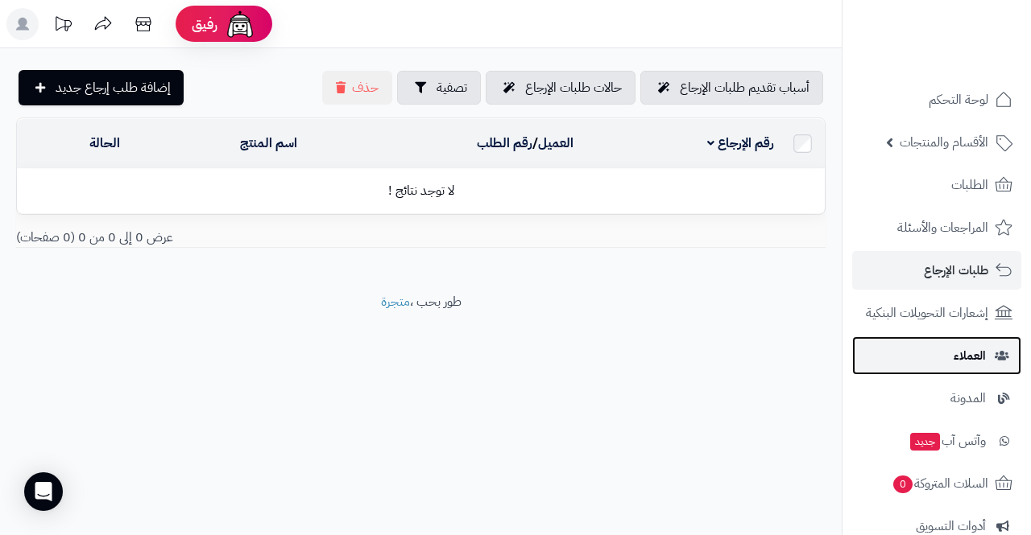
click at [936, 364] on link "العملاء" at bounding box center [936, 356] width 169 height 39
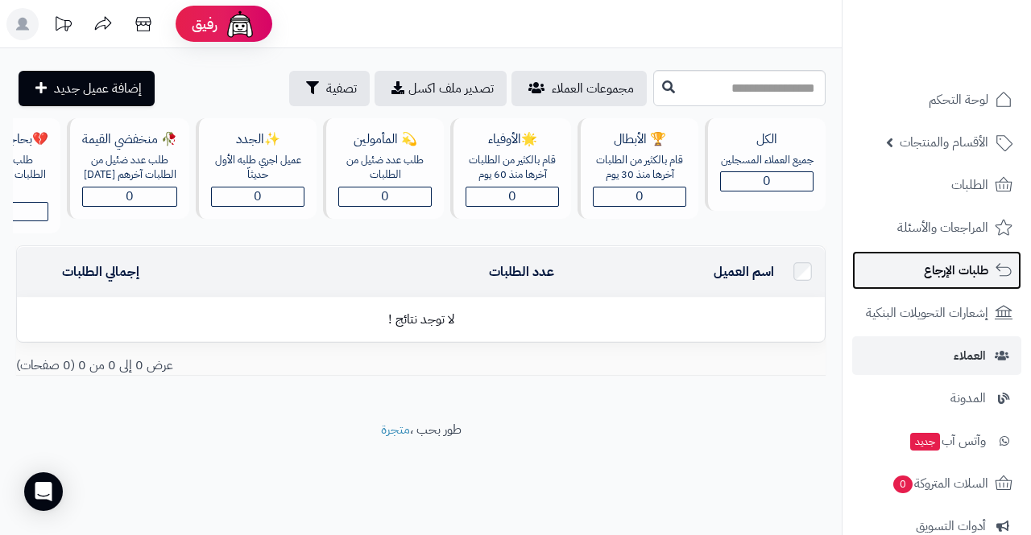
click at [969, 269] on span "طلبات الإرجاع" at bounding box center [956, 270] width 64 height 23
